Goal: Task Accomplishment & Management: Use online tool/utility

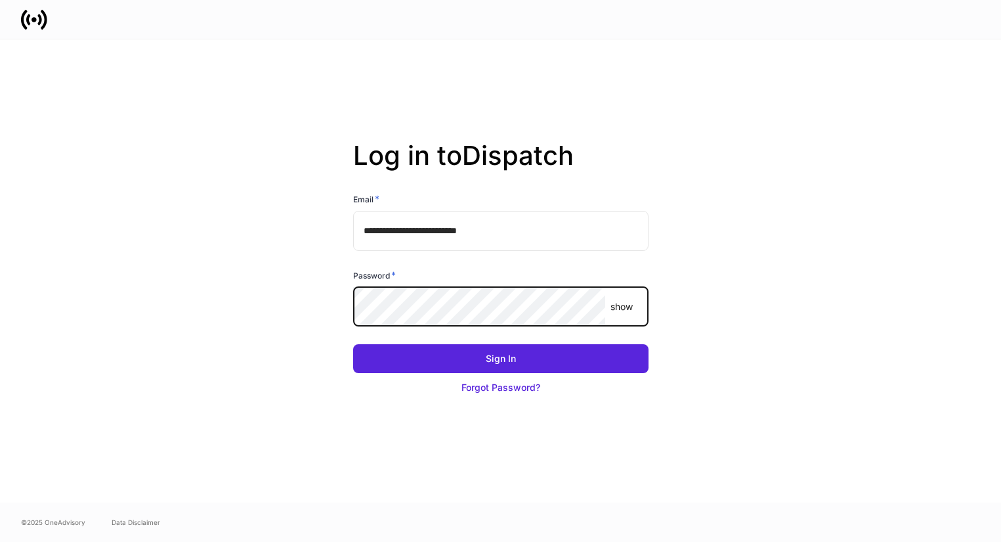
click at [0, 541] on com-1password-button at bounding box center [0, 542] width 0 height 0
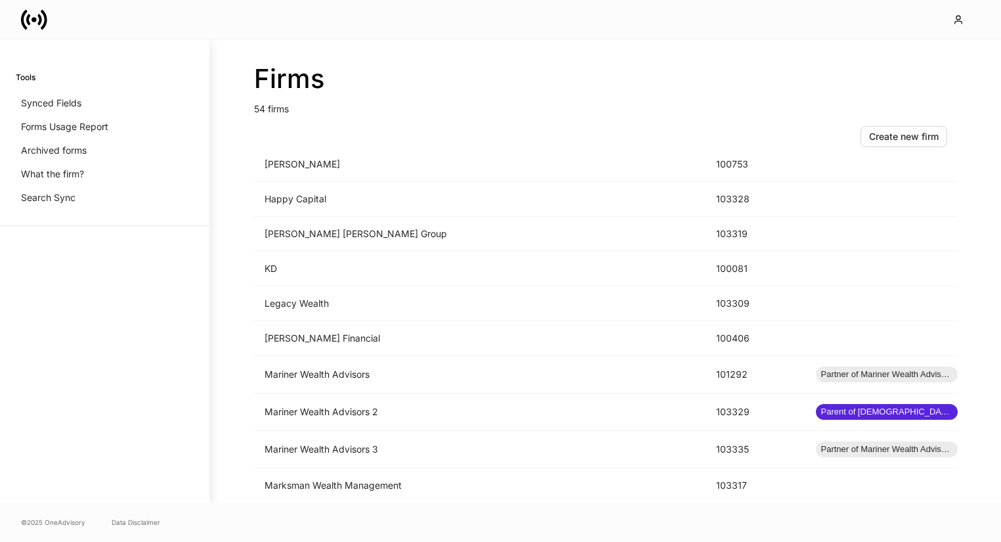
scroll to position [956, 0]
click at [463, 445] on td "Mariner Wealth Advisors 3" at bounding box center [480, 447] width 452 height 37
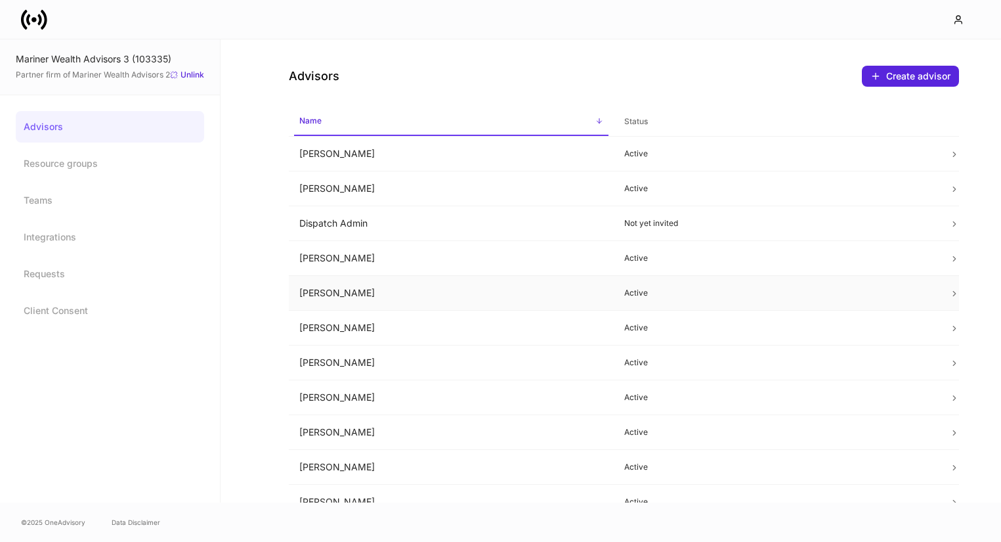
click at [504, 299] on td "Grace Karaki" at bounding box center [451, 293] width 325 height 35
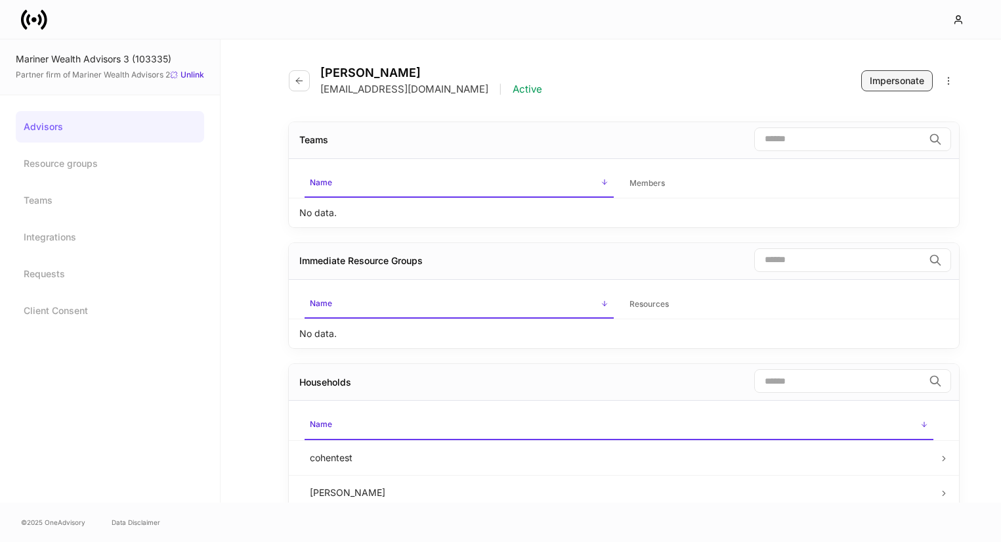
click at [899, 83] on div "Impersonate" at bounding box center [897, 80] width 55 height 13
